Goal: Consume media (video, audio): Consume media (video, audio)

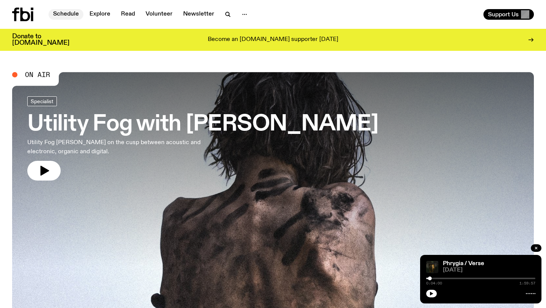
click at [63, 17] on link "Schedule" at bounding box center [66, 14] width 35 height 11
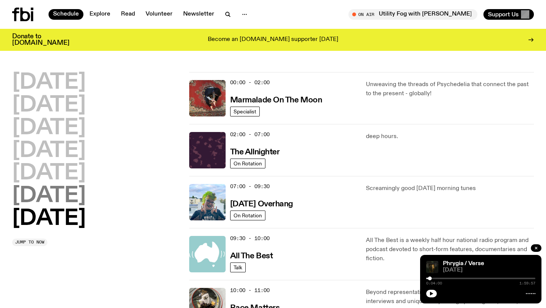
click at [55, 199] on h2 "[DATE]" at bounding box center [49, 195] width 74 height 21
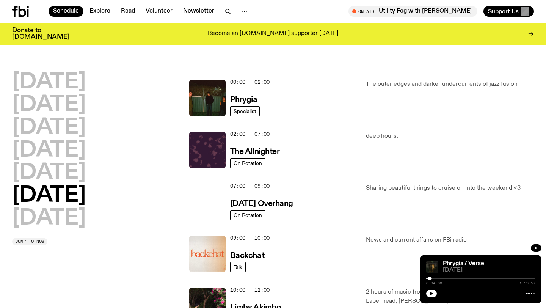
scroll to position [21, 0]
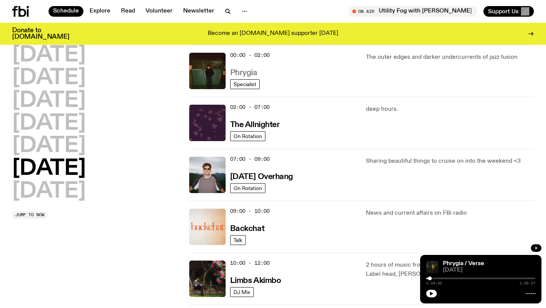
click at [239, 77] on h3 "Phrygia" at bounding box center [243, 73] width 27 height 8
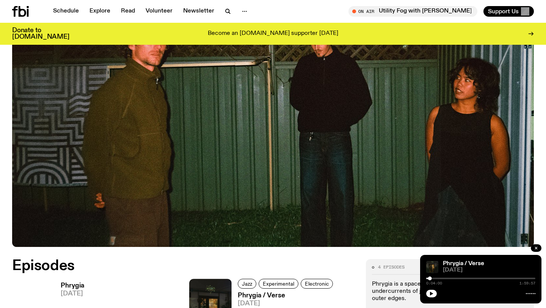
scroll to position [268, 0]
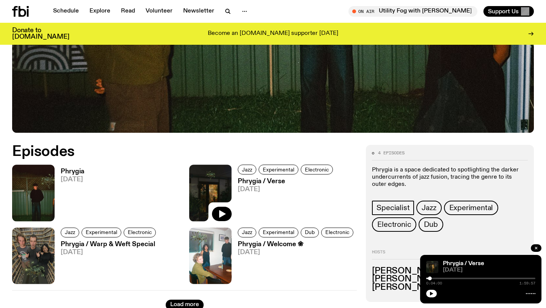
click at [74, 169] on h3 "Phrygia" at bounding box center [73, 171] width 24 height 6
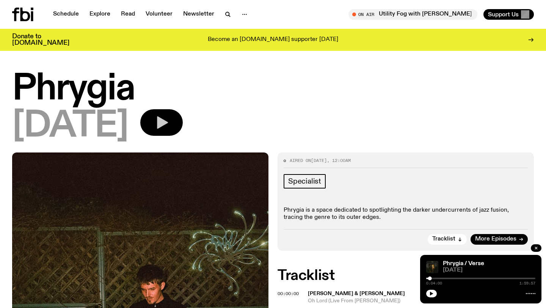
click at [182, 123] on button "button" at bounding box center [161, 122] width 42 height 27
click at [437, 105] on h1 "Phrygia" at bounding box center [273, 89] width 522 height 34
click at [432, 293] on icon "button" at bounding box center [431, 294] width 3 height 4
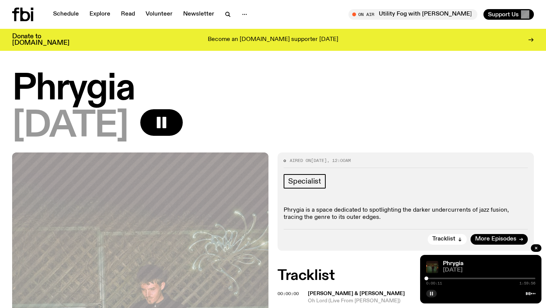
click at [526, 278] on div at bounding box center [480, 278] width 109 height 2
click at [528, 278] on div at bounding box center [480, 278] width 109 height 2
click at [533, 279] on div at bounding box center [480, 278] width 109 height 2
click at [532, 279] on div at bounding box center [532, 278] width 4 height 4
click at [531, 279] on div at bounding box center [531, 278] width 4 height 4
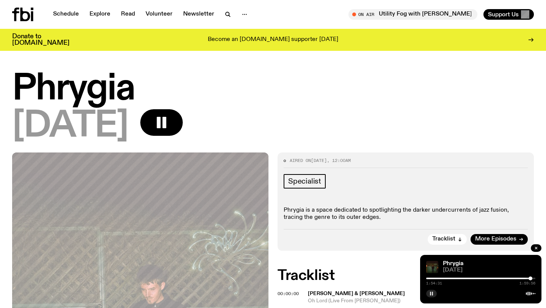
click at [530, 279] on div at bounding box center [530, 278] width 4 height 4
click at [529, 279] on div at bounding box center [529, 278] width 4 height 4
click at [527, 279] on div at bounding box center [528, 278] width 4 height 4
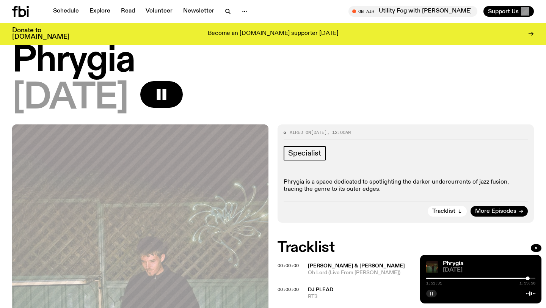
scroll to position [25, 0]
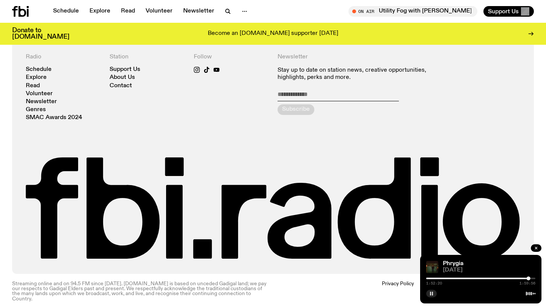
scroll to position [567, 0]
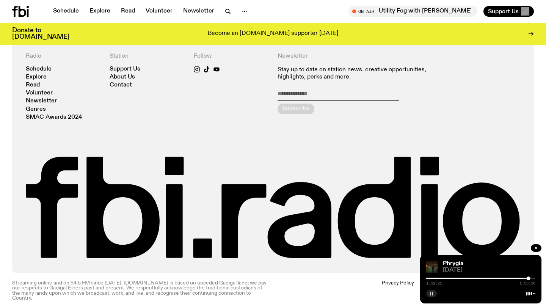
click at [433, 293] on icon "button" at bounding box center [431, 293] width 5 height 5
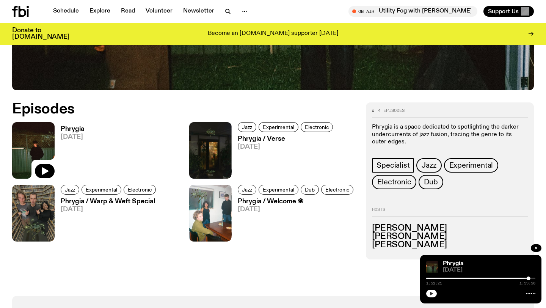
scroll to position [311, 0]
click at [72, 130] on h3 "Phrygia" at bounding box center [73, 129] width 24 height 6
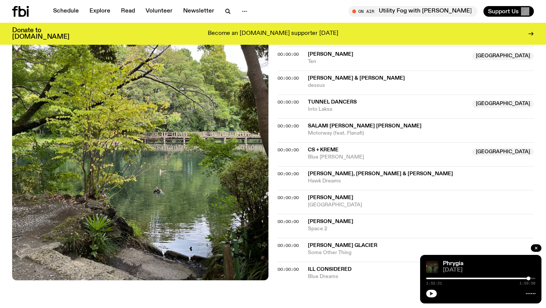
scroll to position [569, 0]
